Goal: Find specific page/section: Find specific page/section

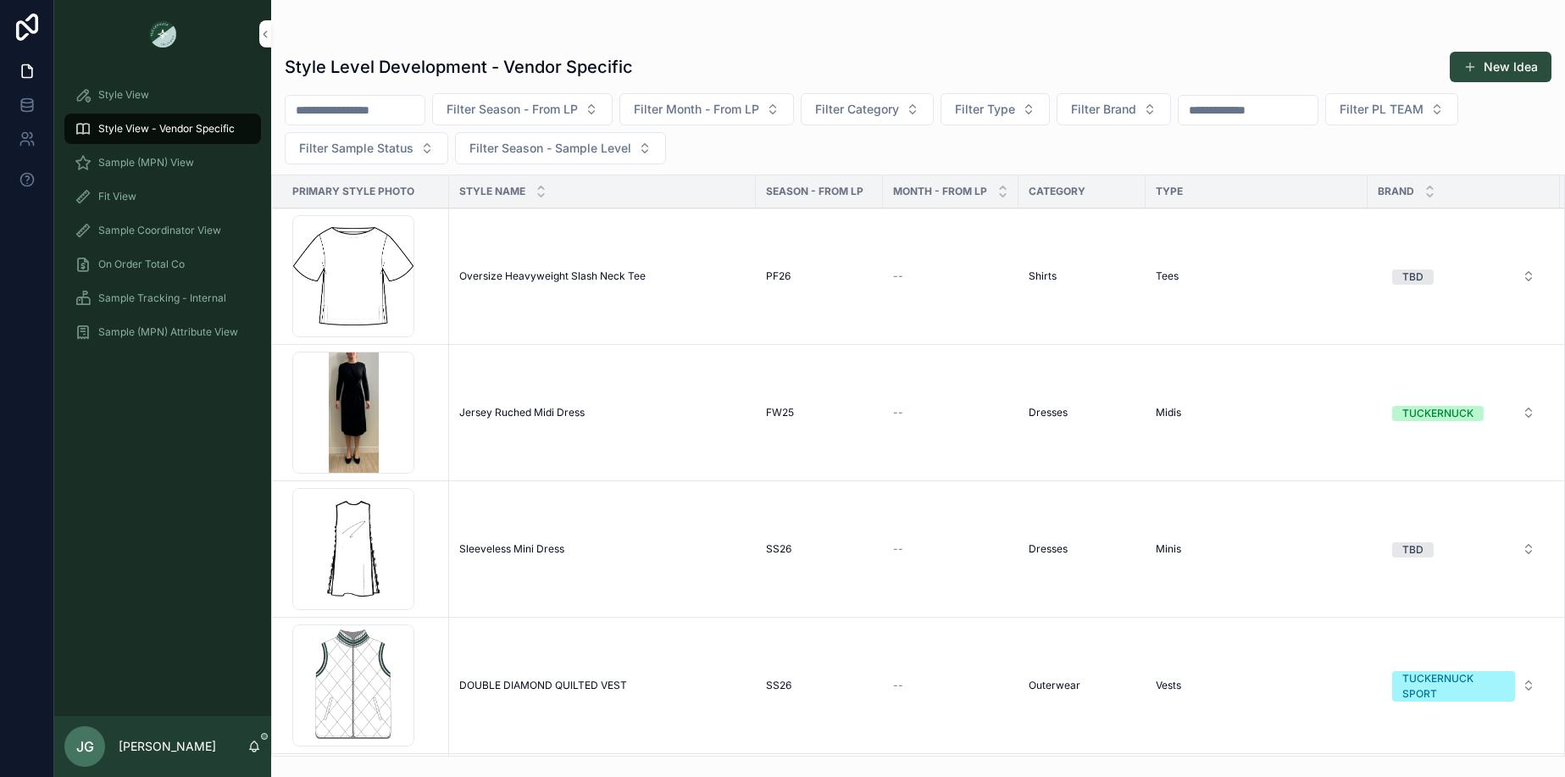
click at [192, 157] on span "Sample (MPN) View" at bounding box center [146, 163] width 96 height 14
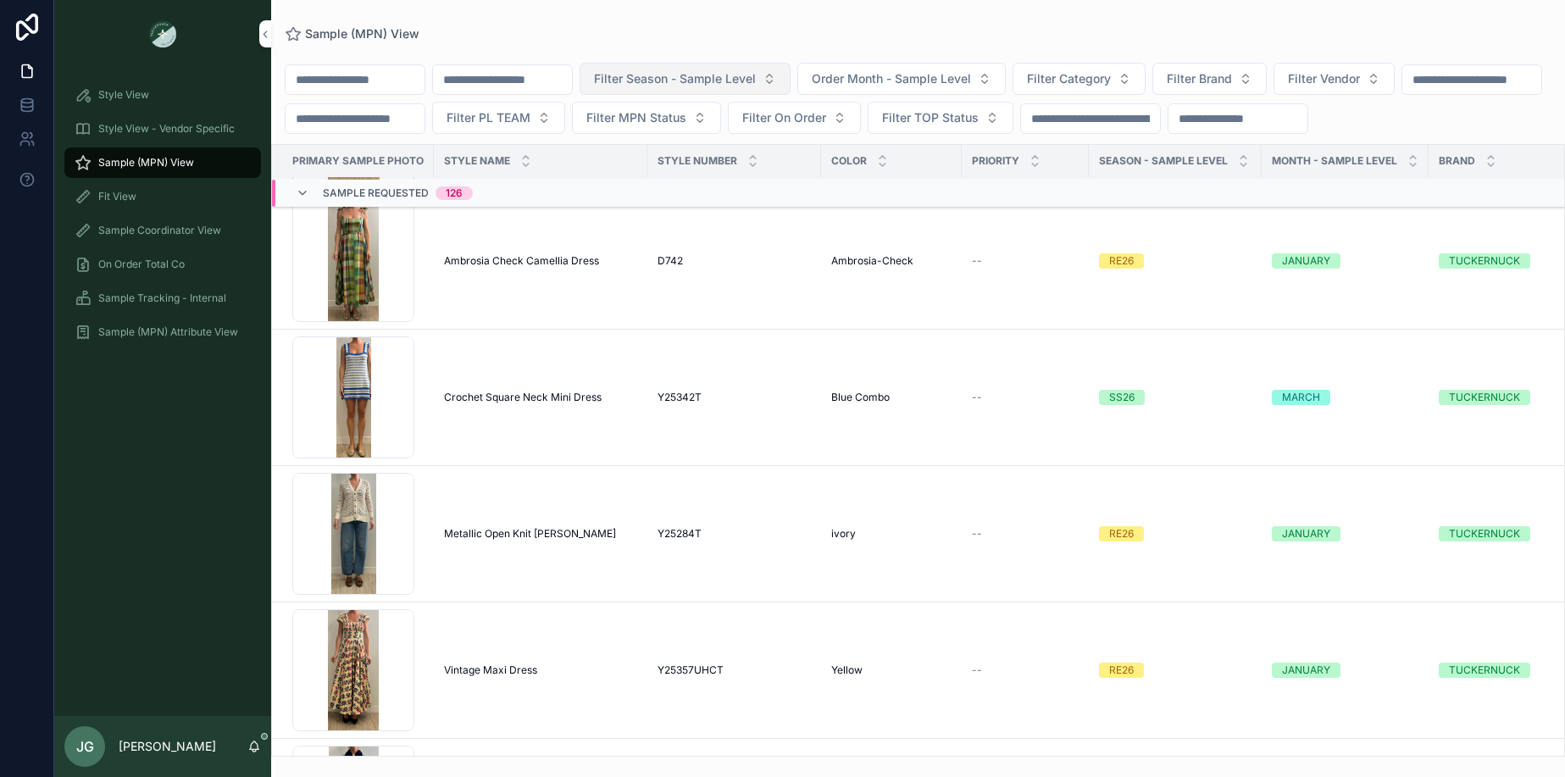
scroll to position [8380, 0]
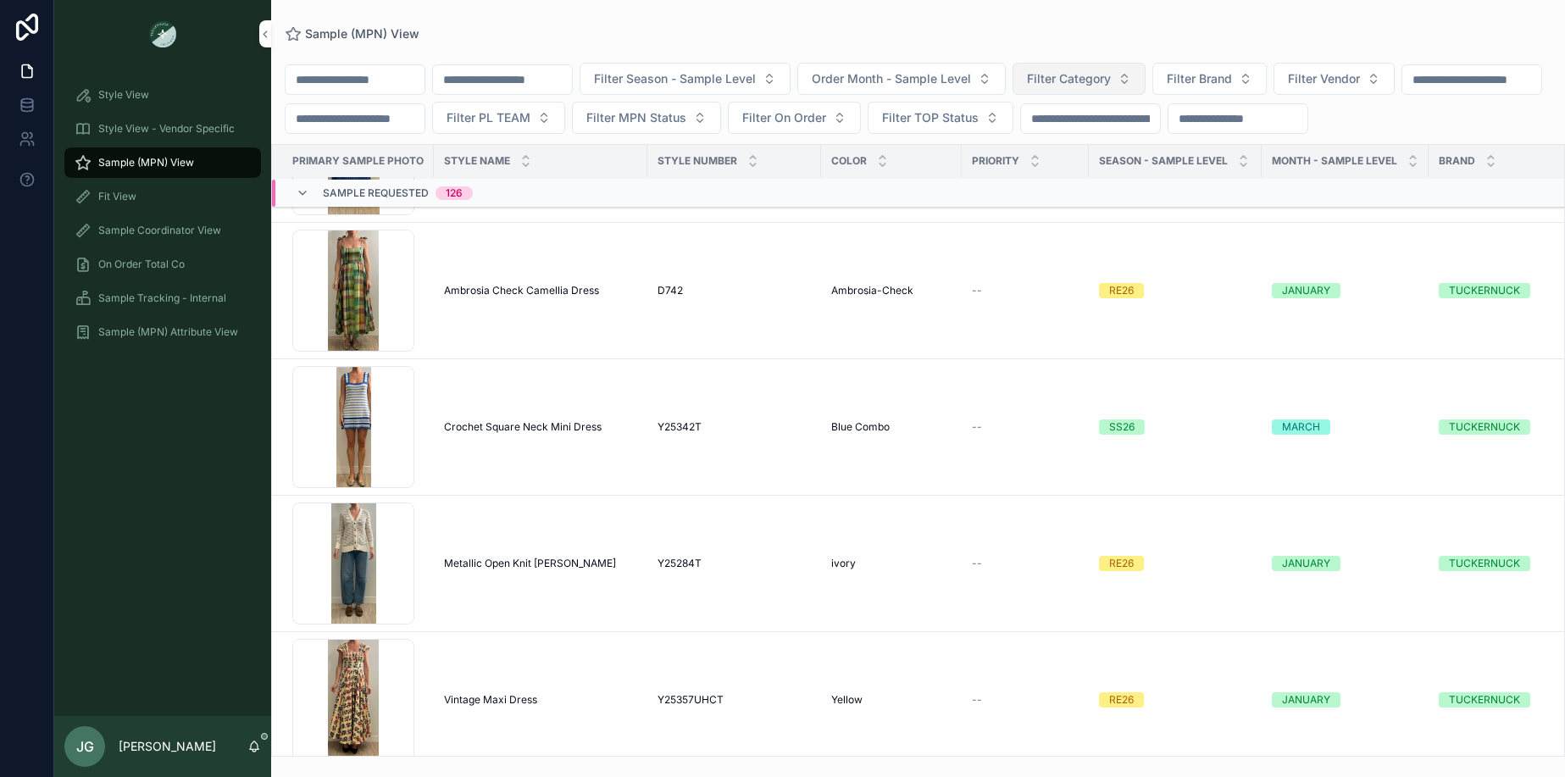
click at [1084, 86] on span "Filter Category" at bounding box center [1069, 78] width 84 height 17
type input "***"
click at [1059, 145] on div "PRIORITY" at bounding box center [1025, 161] width 127 height 32
click at [1081, 77] on span "Filter Category" at bounding box center [1069, 78] width 84 height 17
click at [1073, 147] on div "Dresses" at bounding box center [1123, 147] width 236 height 27
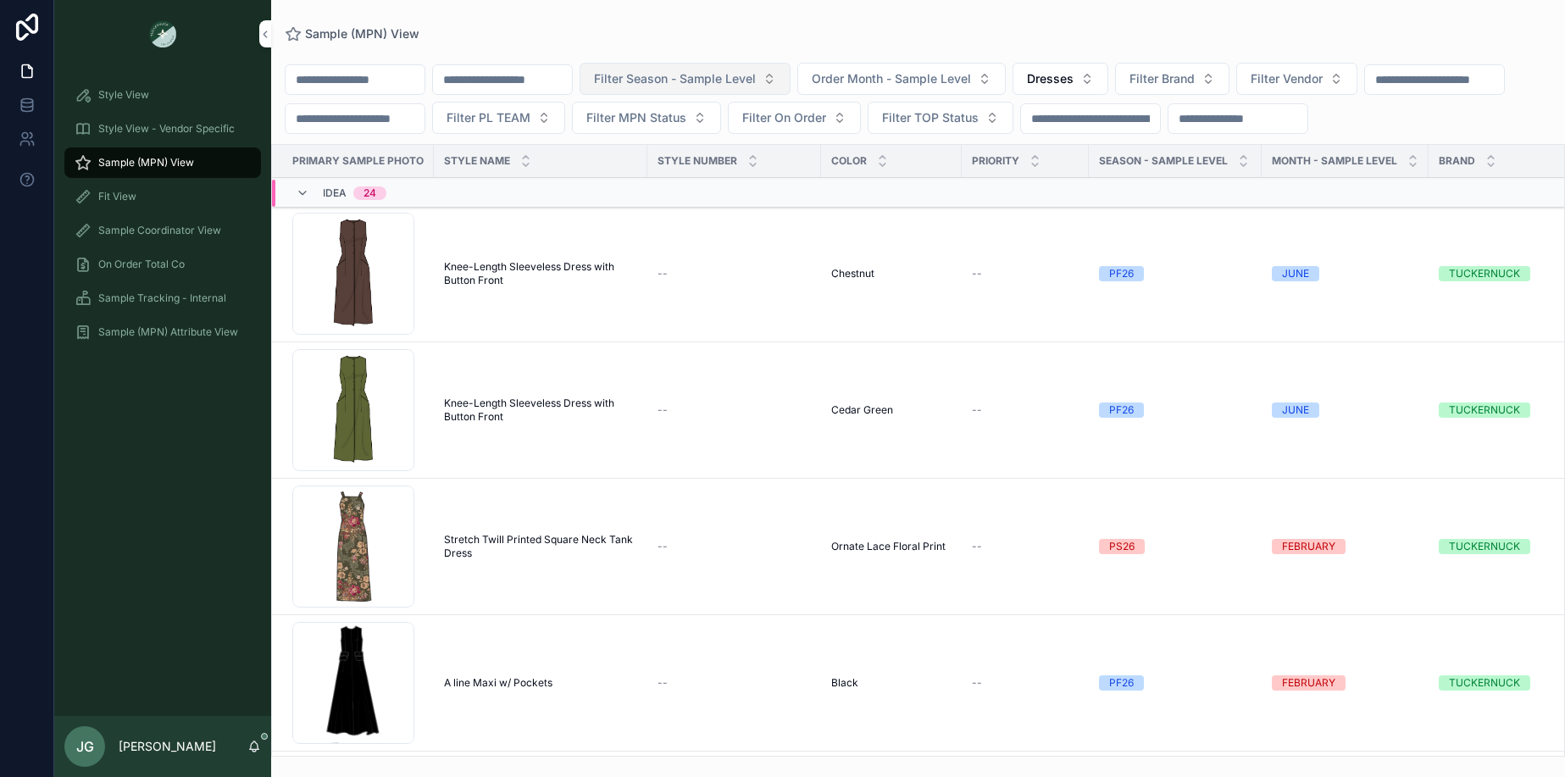
click at [716, 94] on button "Filter Season - Sample Level" at bounding box center [684, 79] width 211 height 32
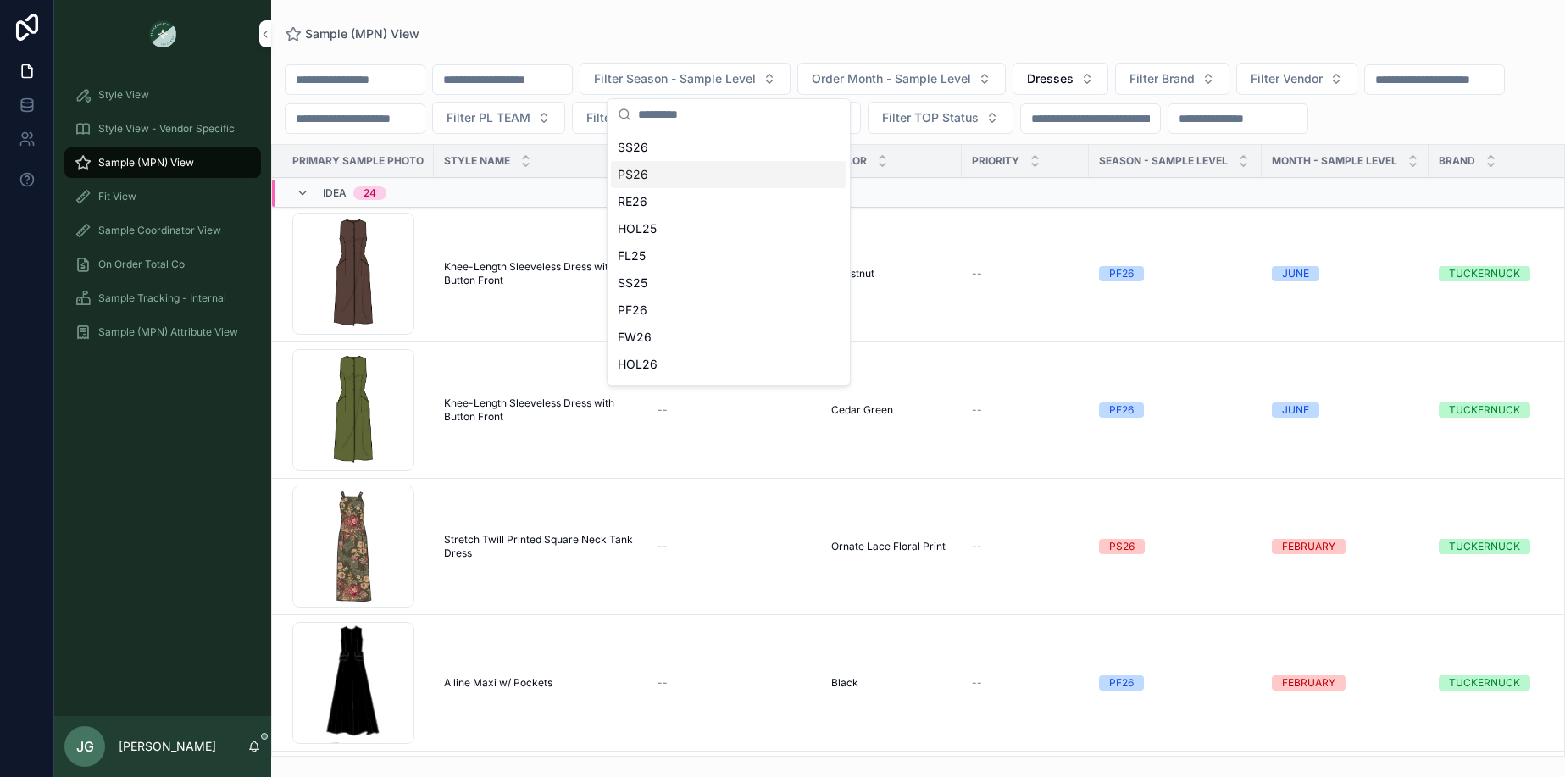
click at [685, 169] on div "PS26" at bounding box center [729, 174] width 236 height 27
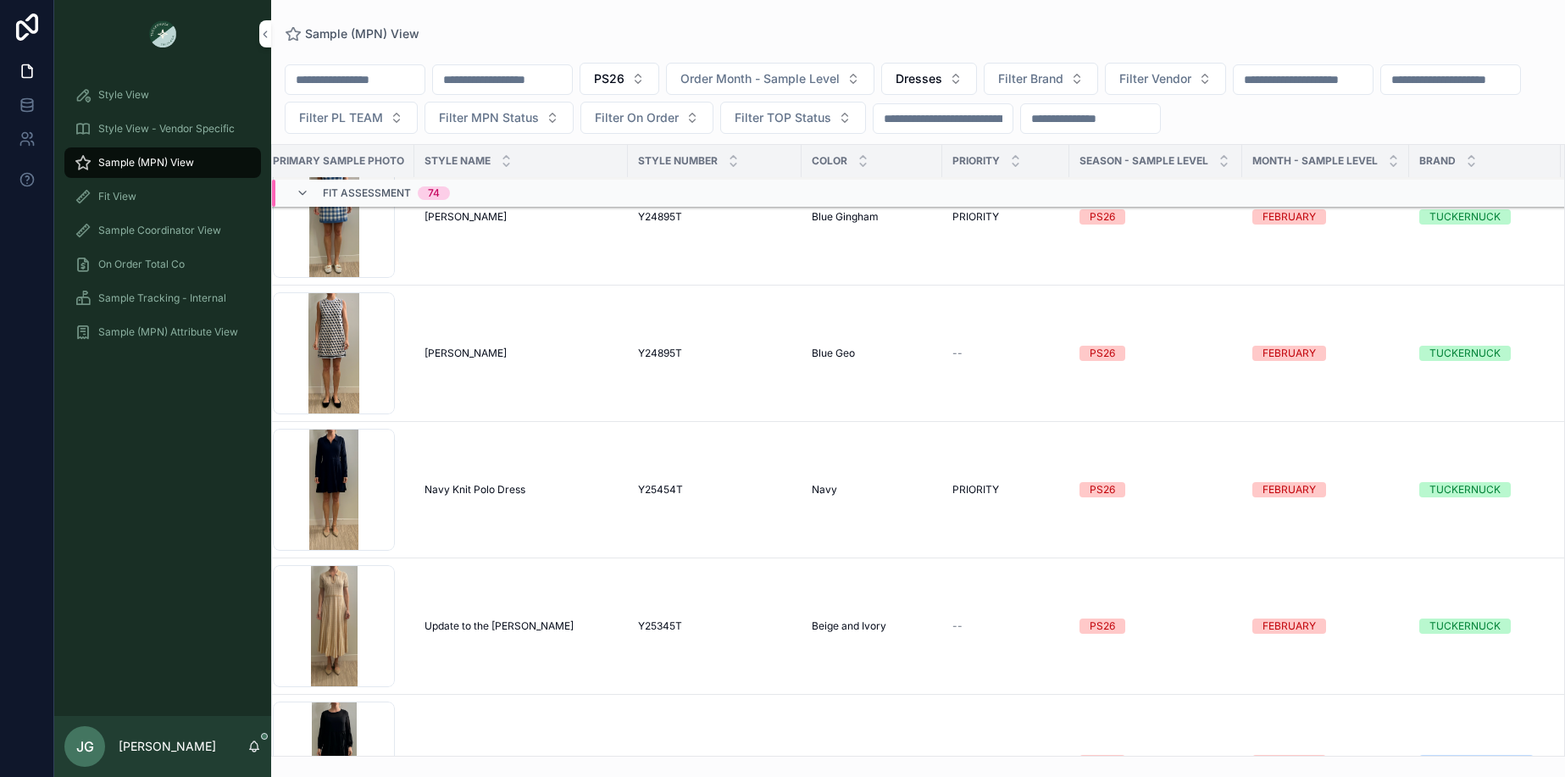
scroll to position [5308, 30]
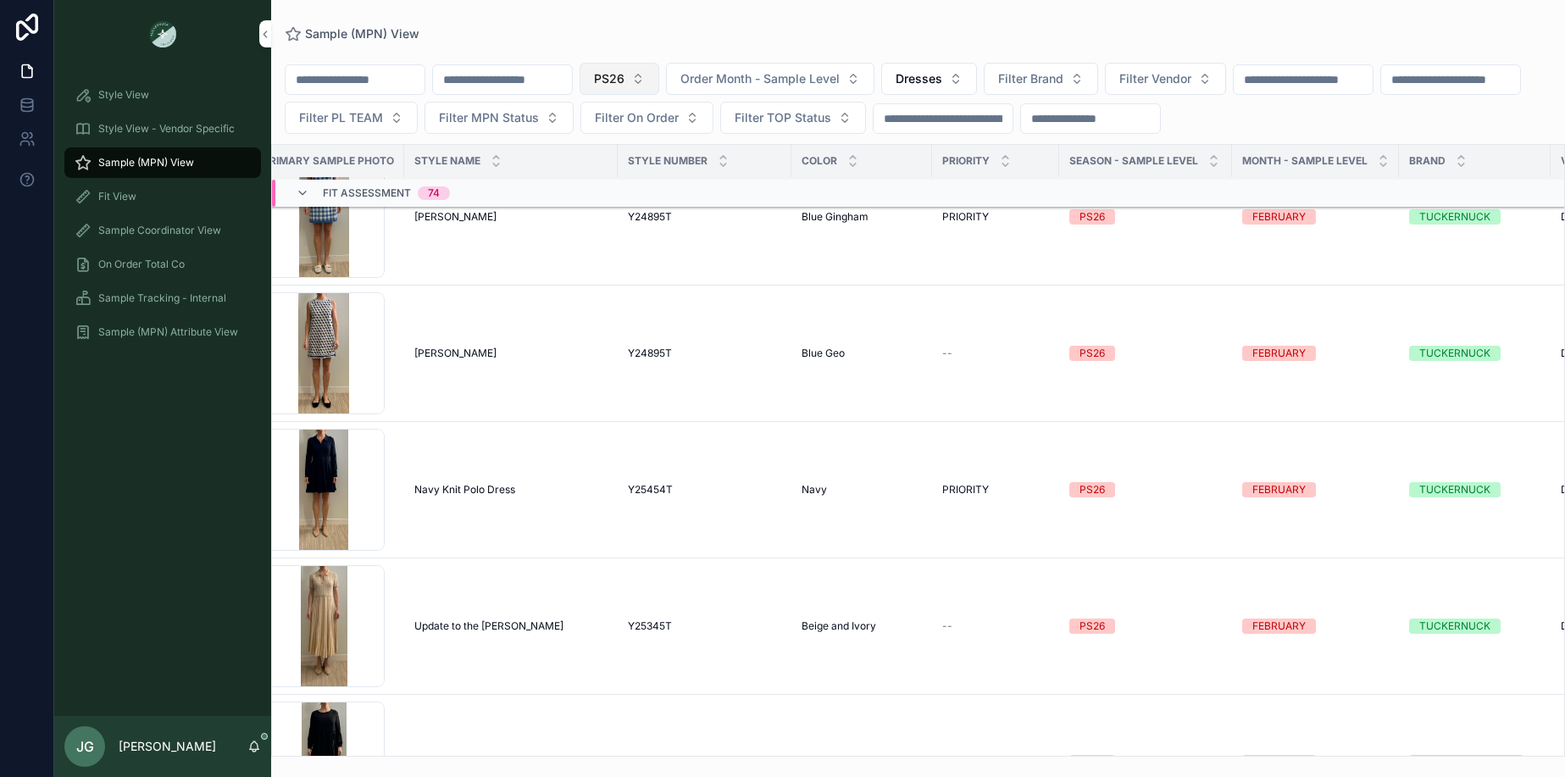
click at [659, 86] on button "PS26" at bounding box center [619, 79] width 80 height 32
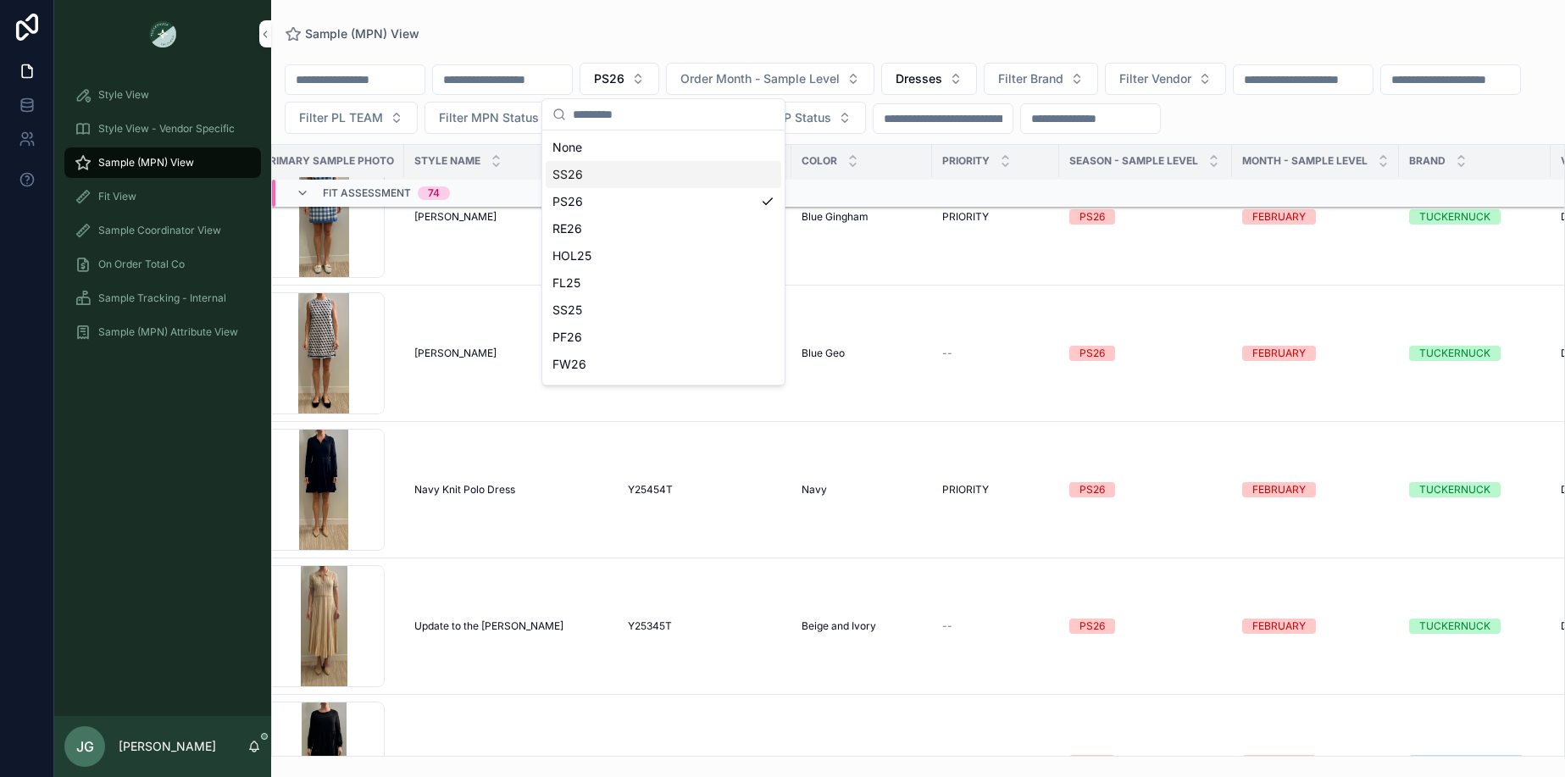
click at [616, 164] on div "SS26" at bounding box center [664, 174] width 236 height 27
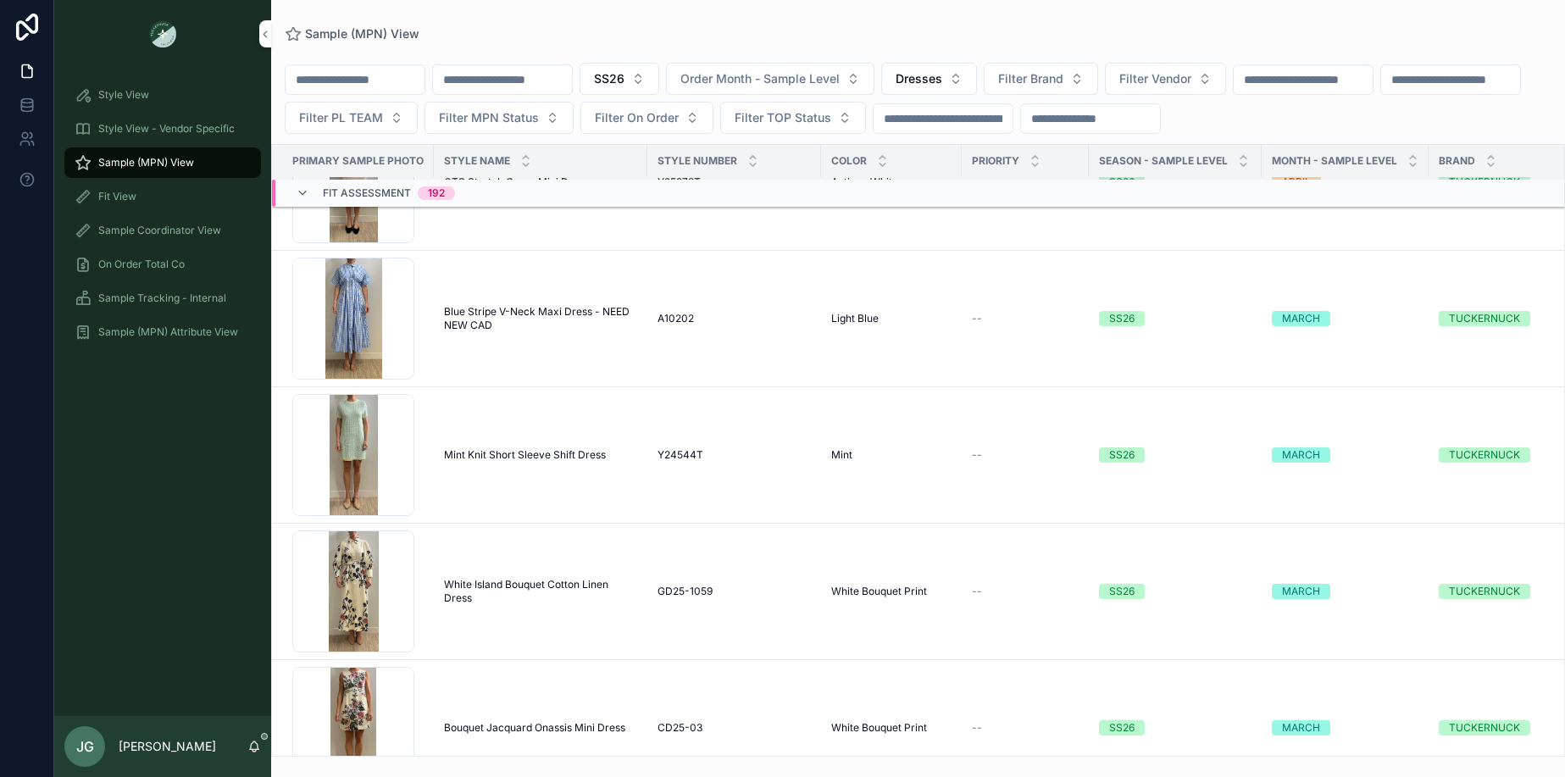
scroll to position [12166, 0]
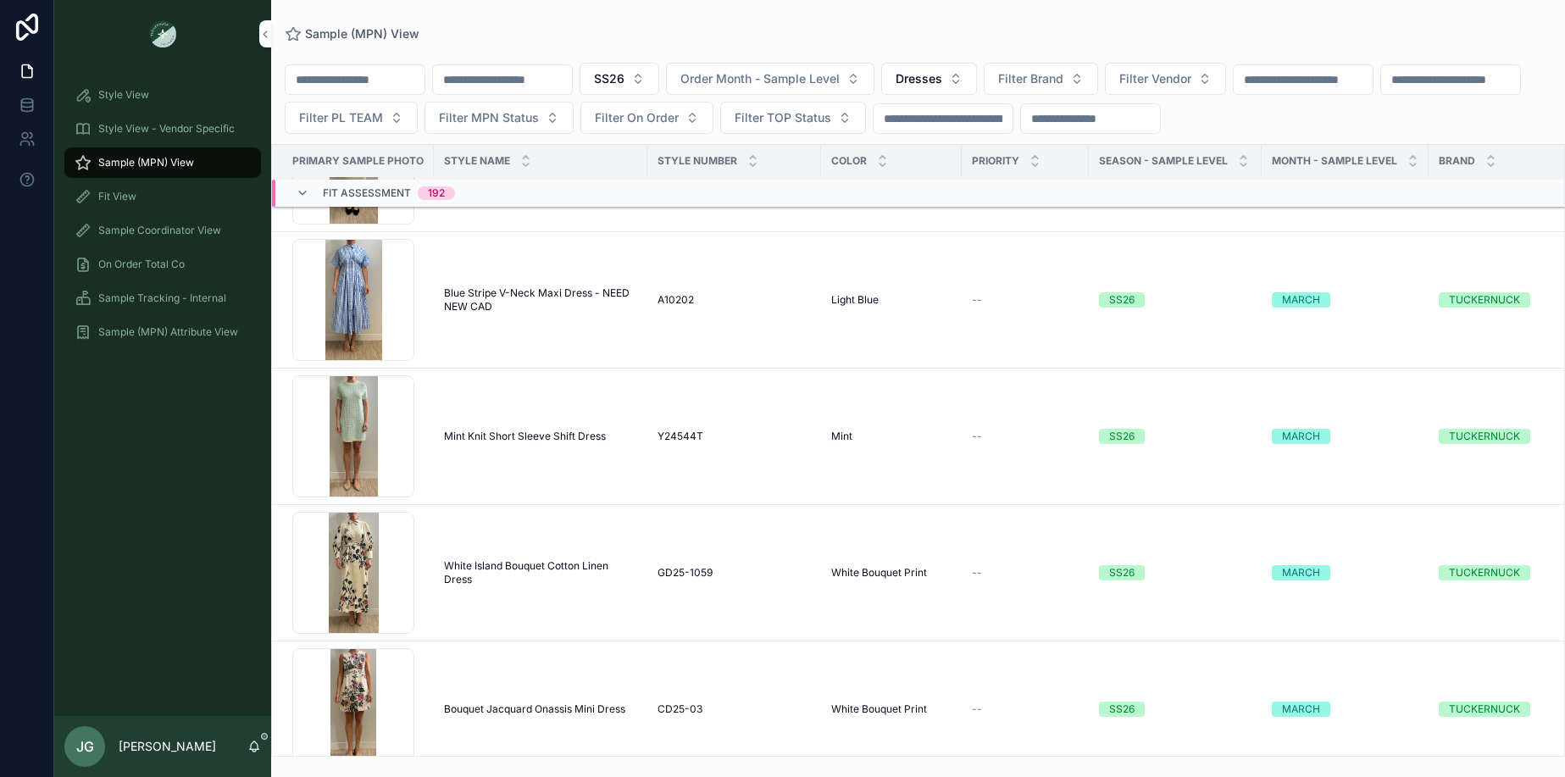
click at [363, 280] on div "Screenshot-2025-08-20-at-10.08.46-AM .png" at bounding box center [353, 300] width 122 height 122
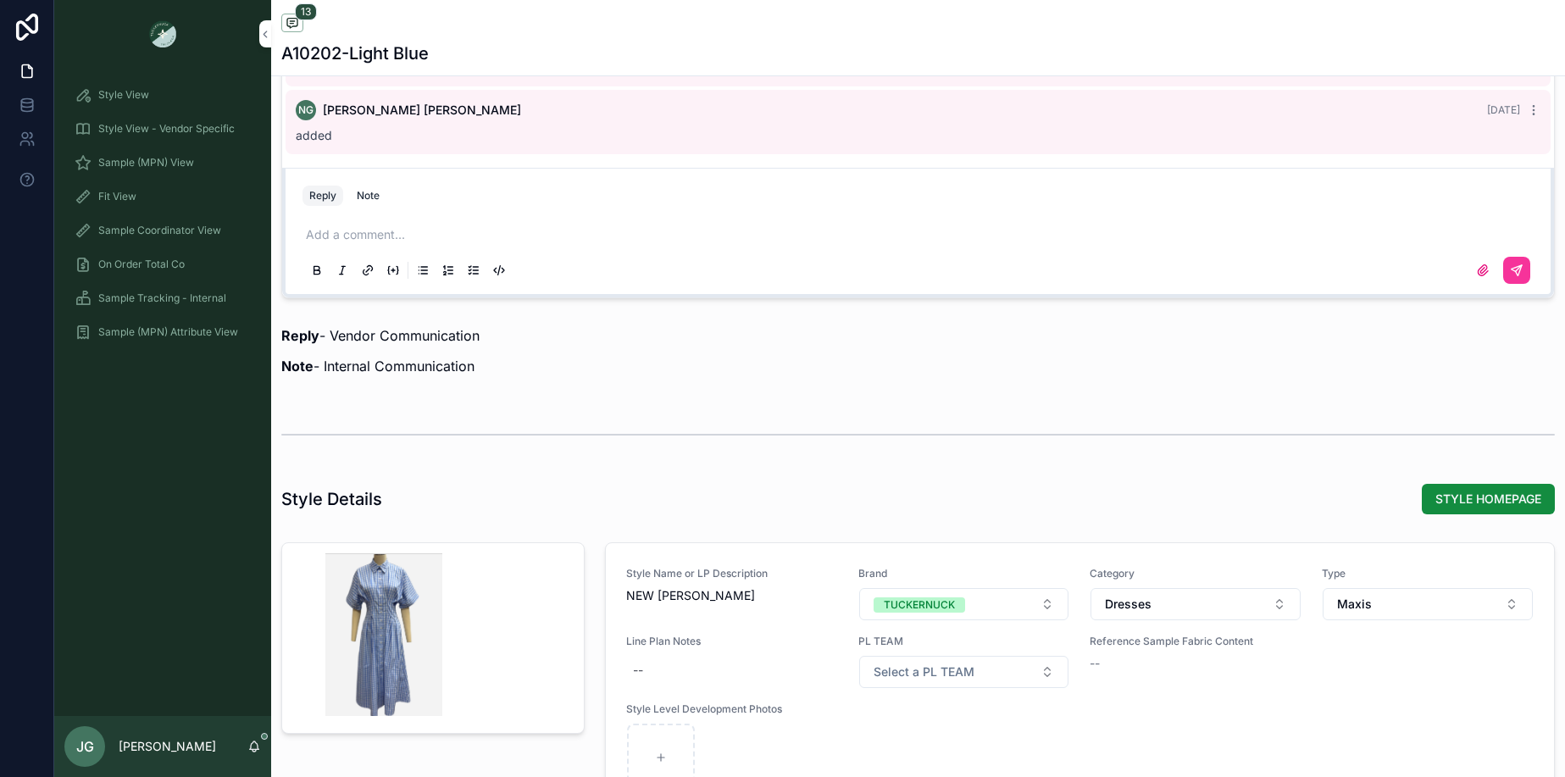
scroll to position [1687, 0]
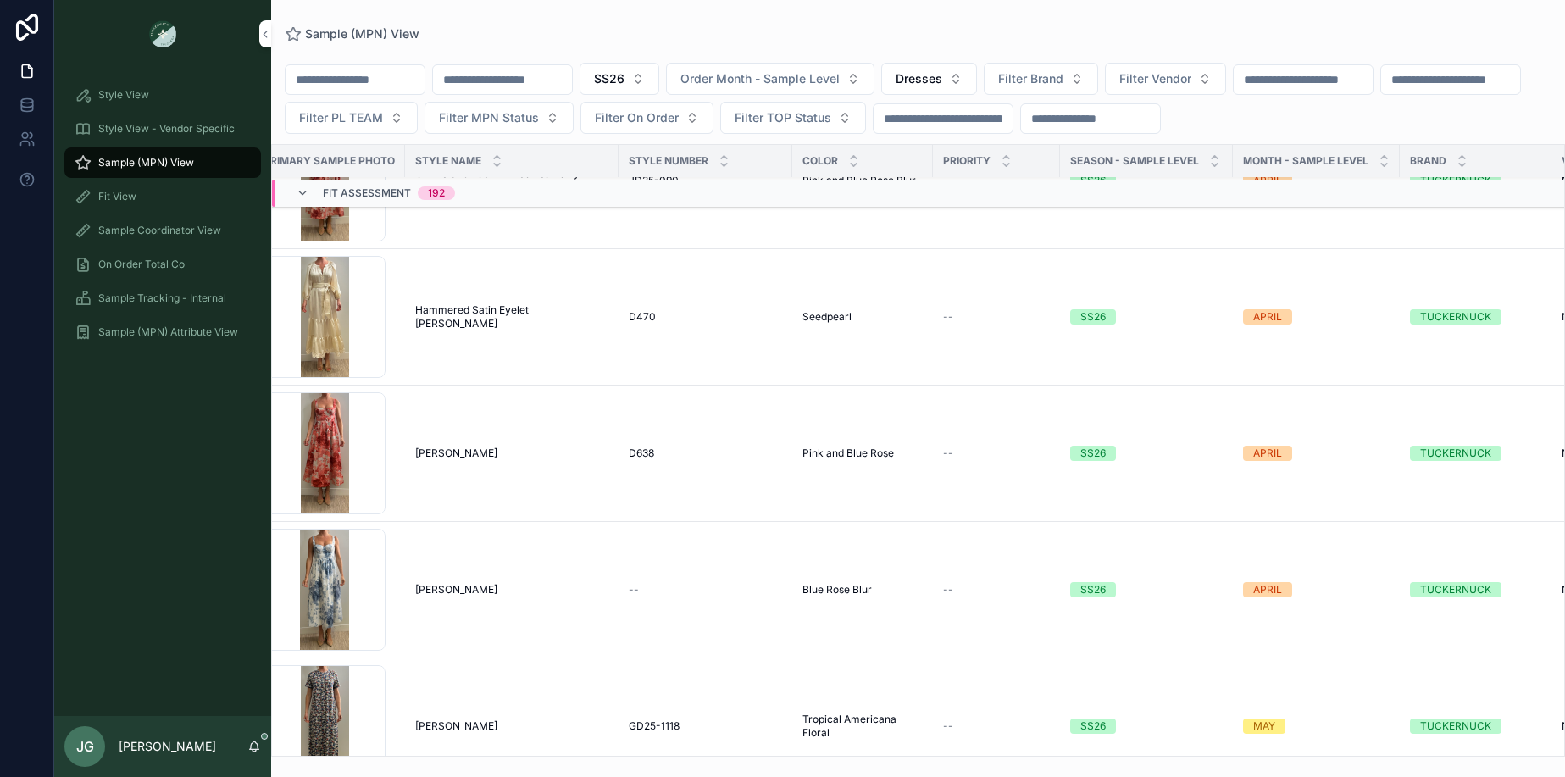
scroll to position [18146, 36]
